Goal: Task Accomplishment & Management: Use online tool/utility

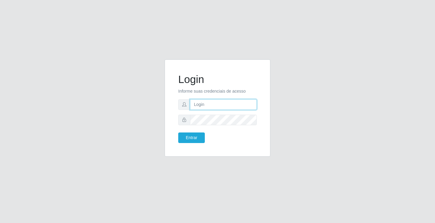
click at [194, 105] on input "text" at bounding box center [223, 104] width 67 height 11
type input "[PERSON_NAME]"
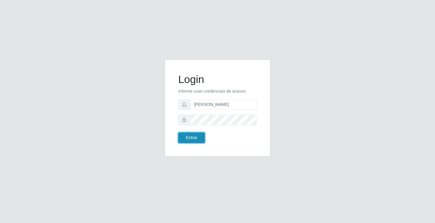
click at [194, 138] on button "Entrar" at bounding box center [191, 137] width 27 height 11
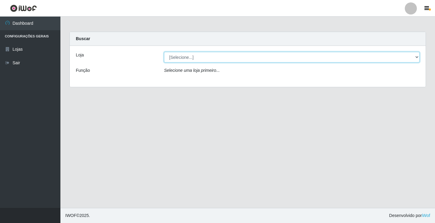
click at [200, 59] on select "[Selecione...] Ideal - Conceição" at bounding box center [291, 57] width 255 height 11
select select "231"
click at [164, 52] on select "[Selecione...] Ideal - Conceição" at bounding box center [291, 57] width 255 height 11
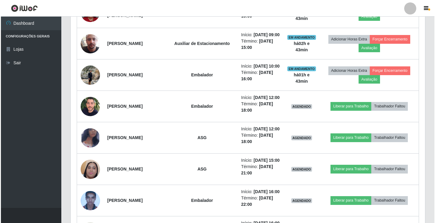
scroll to position [392, 0]
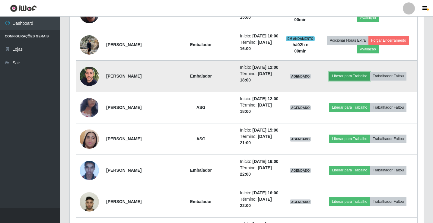
click at [352, 76] on button "Liberar para Trabalho" at bounding box center [349, 76] width 41 height 8
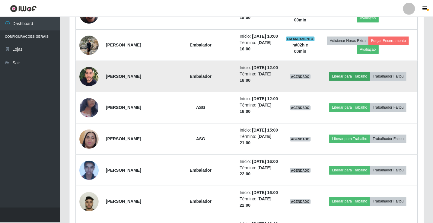
scroll to position [125, 351]
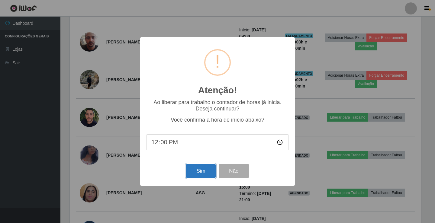
click at [199, 169] on button "Sim" at bounding box center [200, 171] width 29 height 14
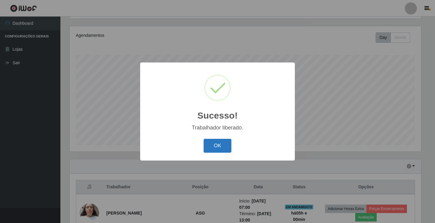
click at [212, 146] on button "OK" at bounding box center [217, 146] width 28 height 14
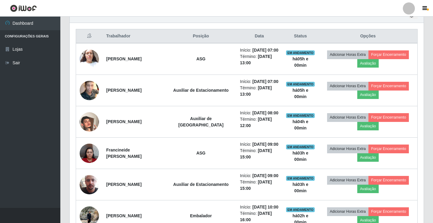
scroll to position [251, 0]
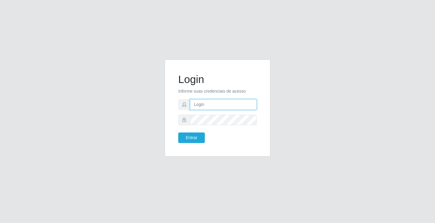
click at [219, 103] on input "text" at bounding box center [223, 104] width 67 height 11
type input "[PERSON_NAME]"
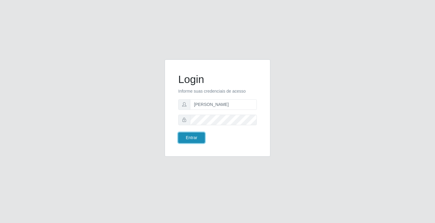
click at [195, 135] on button "Entrar" at bounding box center [191, 137] width 27 height 11
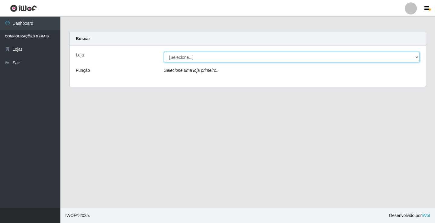
click at [203, 60] on select "[Selecione...] Ideal - Conceição" at bounding box center [291, 57] width 255 height 11
select select "231"
click at [164, 52] on select "[Selecione...] Ideal - Conceição" at bounding box center [291, 57] width 255 height 11
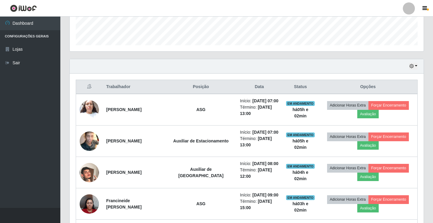
scroll to position [181, 0]
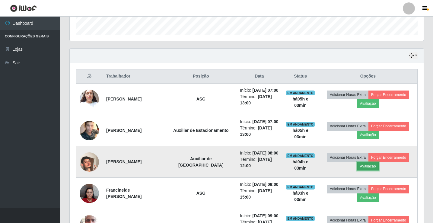
click at [367, 164] on button "Avaliação" at bounding box center [367, 166] width 21 height 8
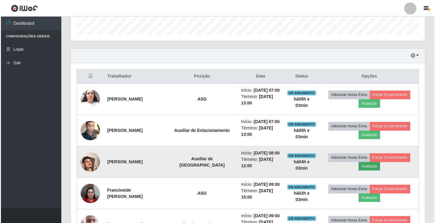
scroll to position [125, 351]
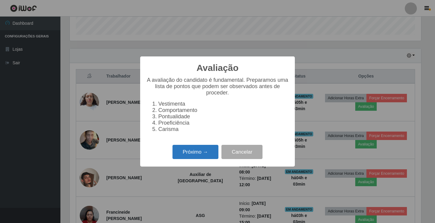
click at [193, 157] on button "Próximo →" at bounding box center [195, 152] width 46 height 14
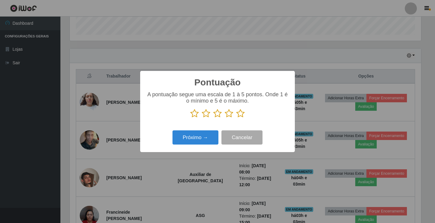
scroll to position [301666, 301440]
click at [242, 116] on icon at bounding box center [240, 113] width 8 height 9
click at [236, 118] on input "radio" at bounding box center [236, 118] width 0 height 0
click at [198, 135] on button "Próximo →" at bounding box center [195, 137] width 46 height 14
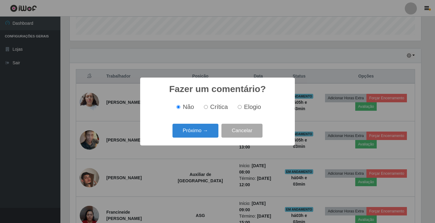
click at [198, 135] on button "Próximo →" at bounding box center [195, 131] width 46 height 14
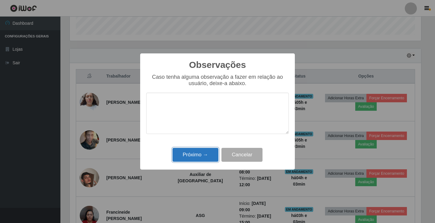
click at [190, 155] on button "Próximo →" at bounding box center [195, 155] width 46 height 14
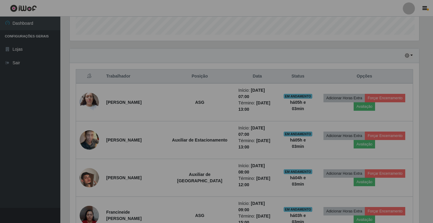
scroll to position [125, 354]
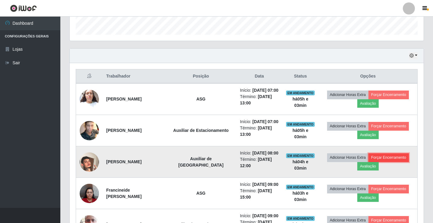
click at [382, 158] on button "Forçar Encerramento" at bounding box center [388, 157] width 40 height 8
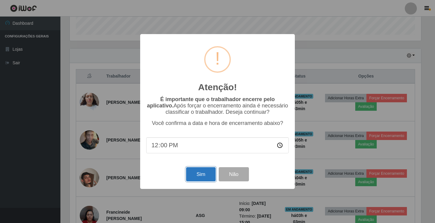
click at [202, 176] on button "Sim" at bounding box center [200, 174] width 29 height 14
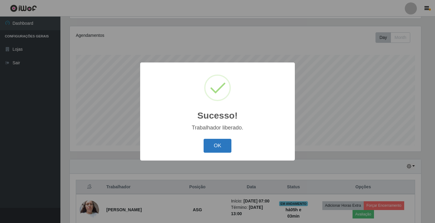
click at [215, 149] on button "OK" at bounding box center [217, 146] width 28 height 14
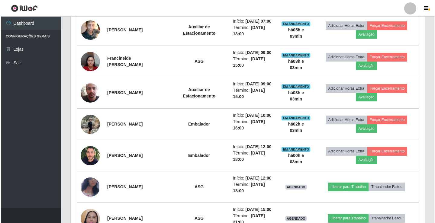
scroll to position [312, 0]
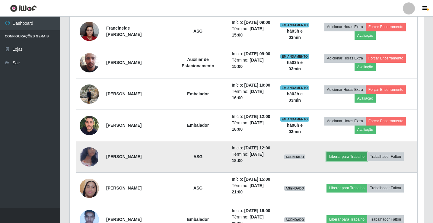
click at [351, 153] on button "Liberar para Trabalho" at bounding box center [347, 156] width 41 height 8
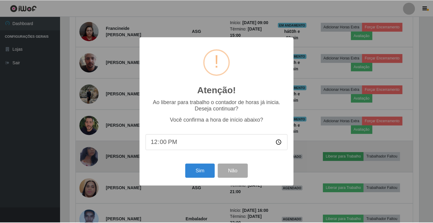
scroll to position [125, 351]
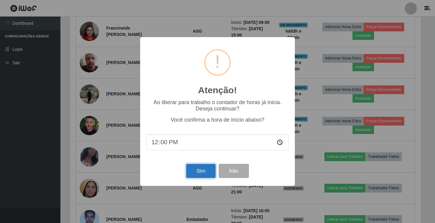
click at [203, 169] on button "Sim" at bounding box center [200, 171] width 29 height 14
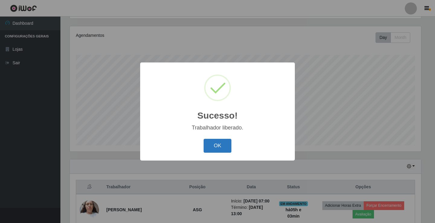
click at [209, 143] on button "OK" at bounding box center [217, 146] width 28 height 14
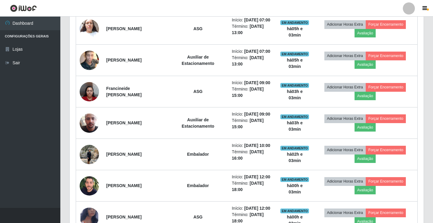
scroll to position [0, 0]
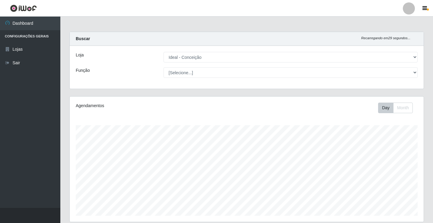
select select "231"
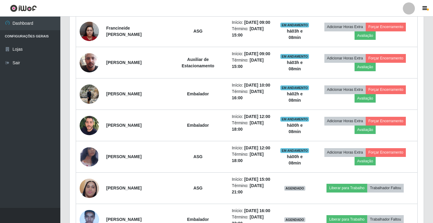
scroll to position [125, 354]
